Goal: Task Accomplishment & Management: Complete application form

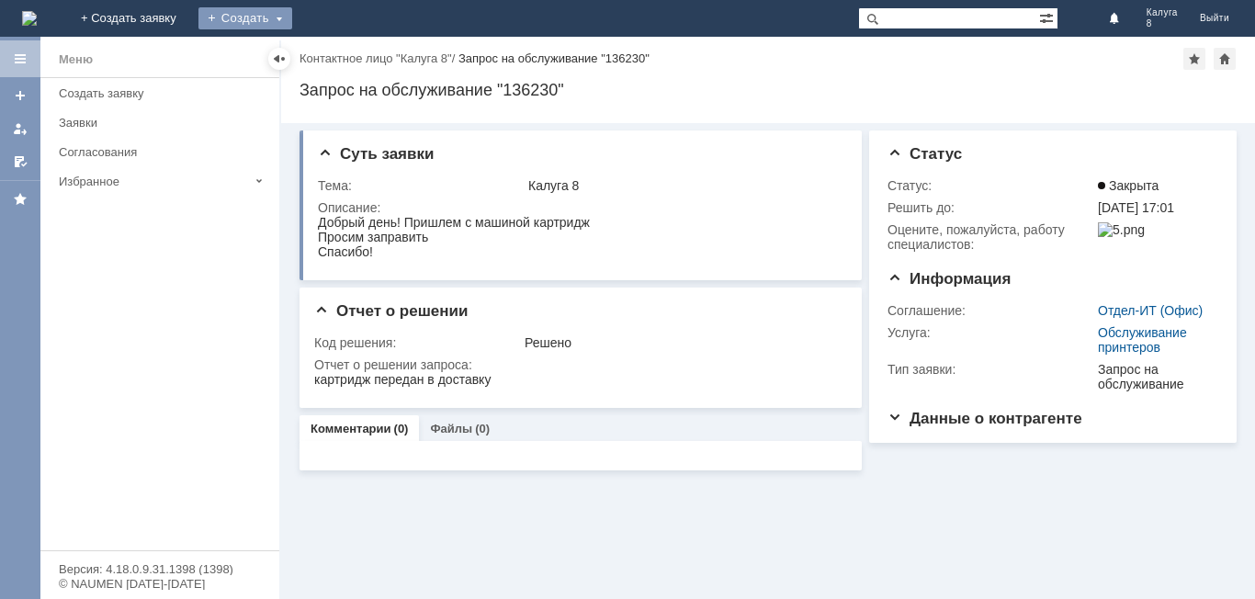
click at [292, 21] on div "Создать" at bounding box center [245, 18] width 94 height 22
click at [342, 58] on link "Заявка" at bounding box center [272, 55] width 140 height 22
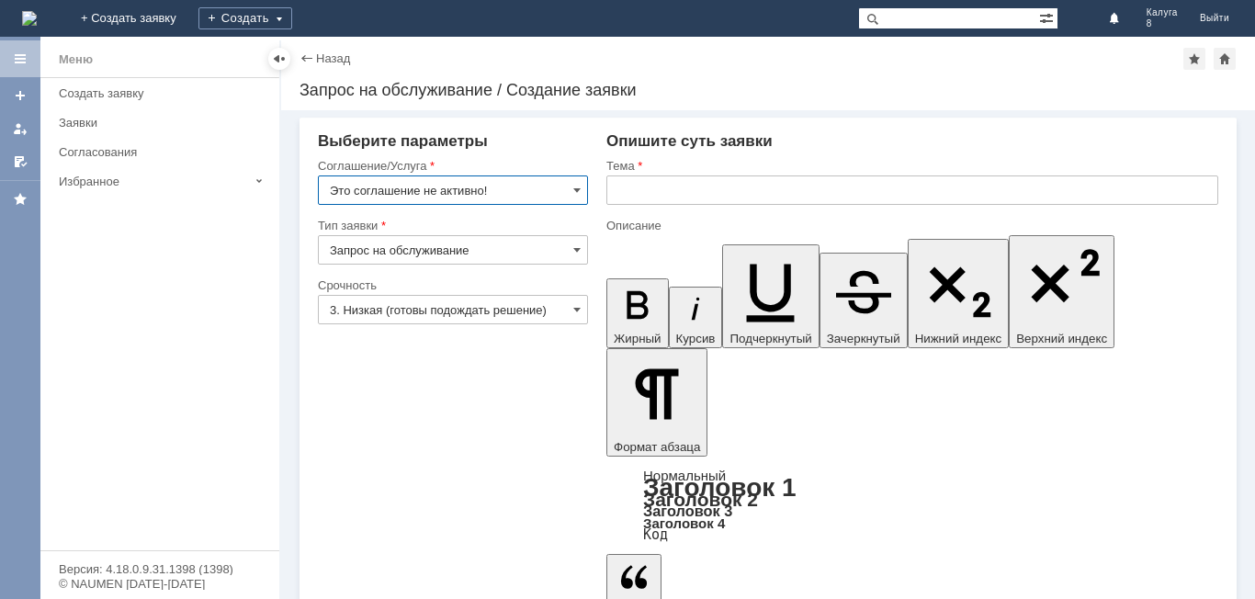
click at [571, 189] on input "Это соглашение не активно!" at bounding box center [453, 189] width 270 height 29
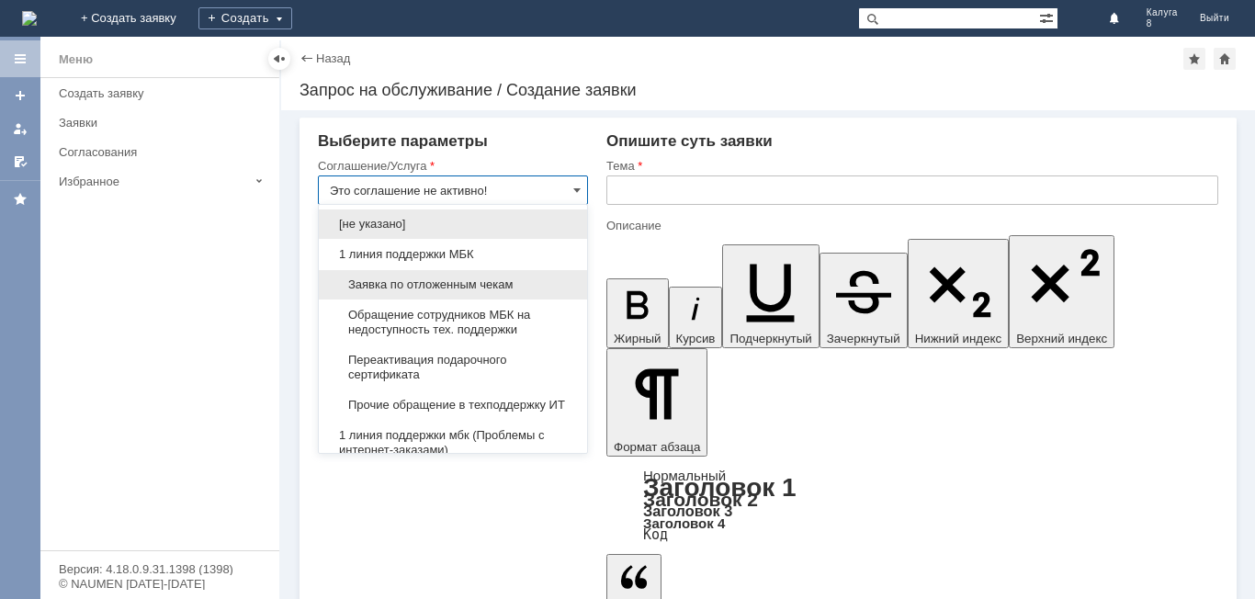
click at [504, 294] on div "Заявка по отложенным чекам" at bounding box center [453, 284] width 268 height 29
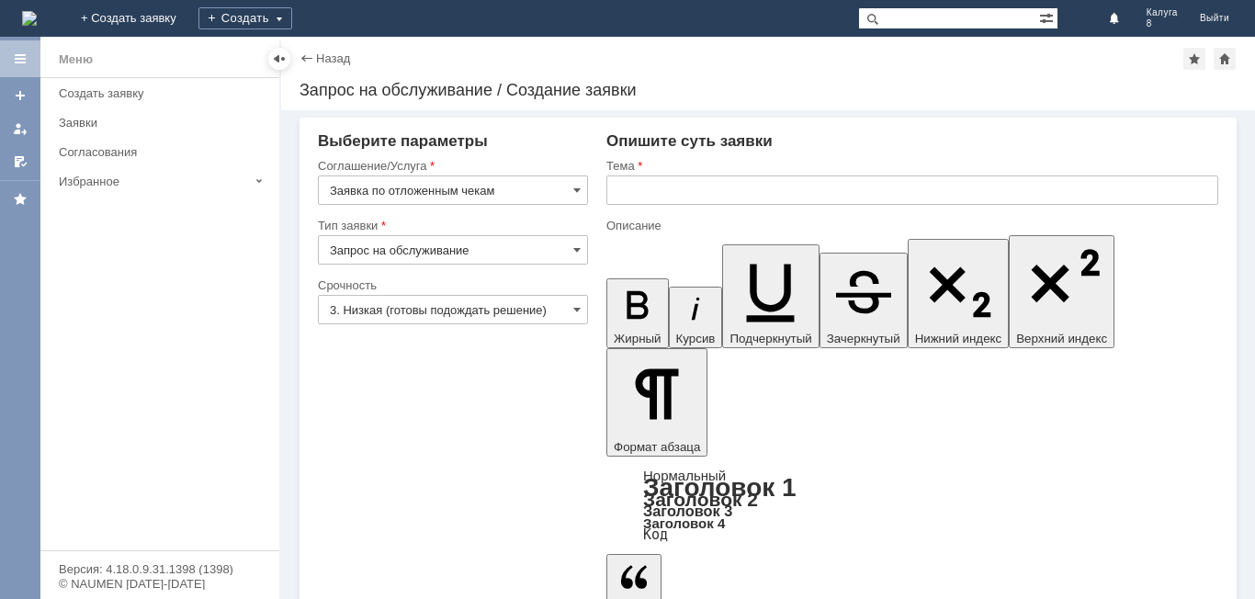
type input "Заявка по отложенным чекам"
click at [655, 190] on input "text" at bounding box center [912, 189] width 612 height 29
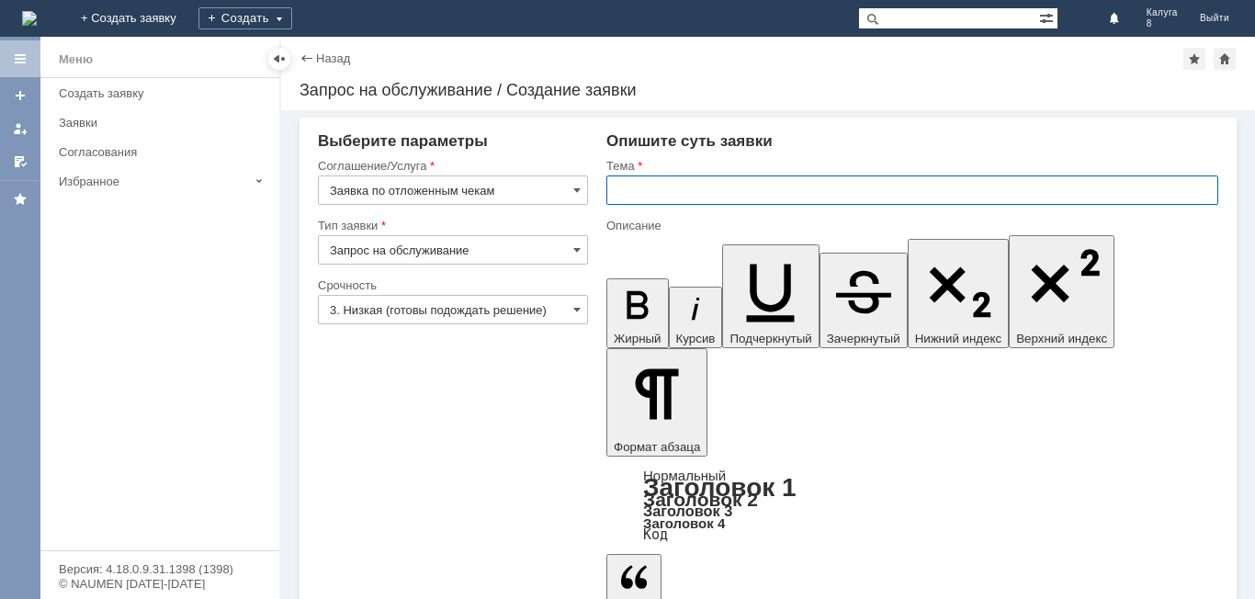
type input "[PERSON_NAME]"
type input "прошу удалить отложенный чек"
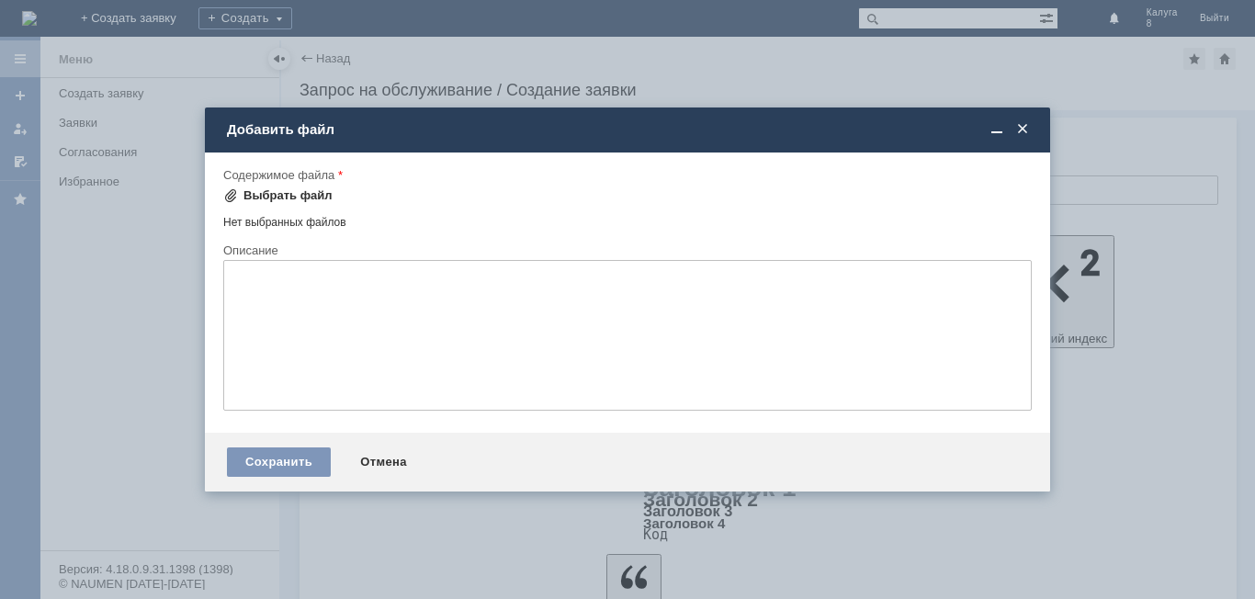
click at [259, 194] on div "Выбрать файл" at bounding box center [287, 195] width 89 height 15
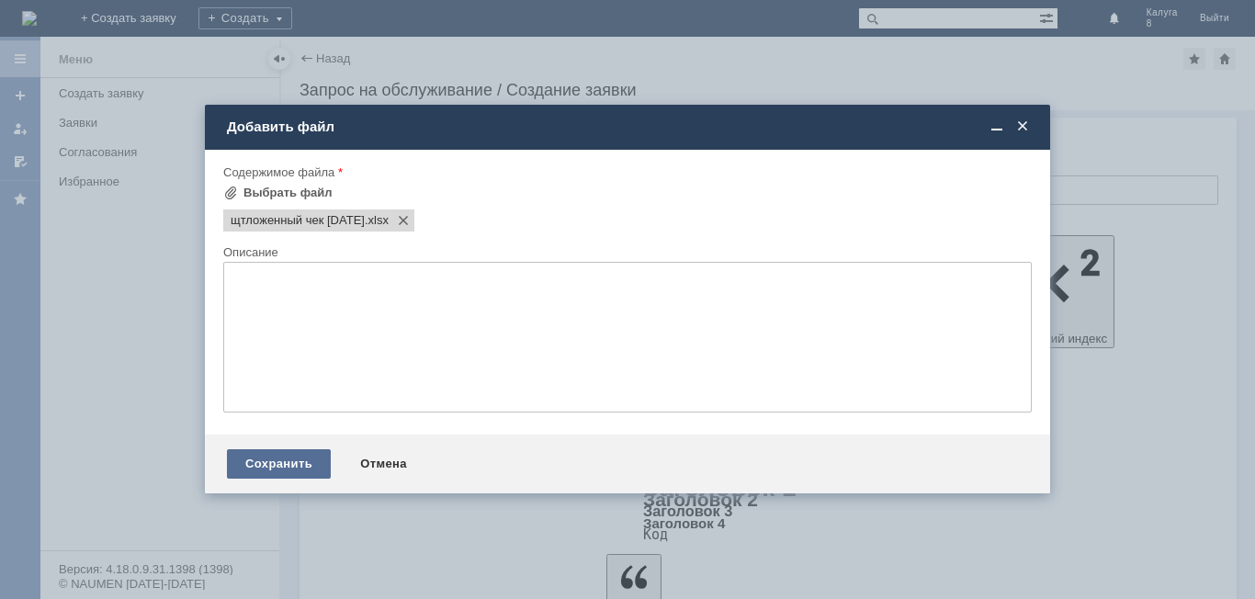
click at [298, 461] on div "Сохранить" at bounding box center [279, 463] width 104 height 29
